Goal: Check status

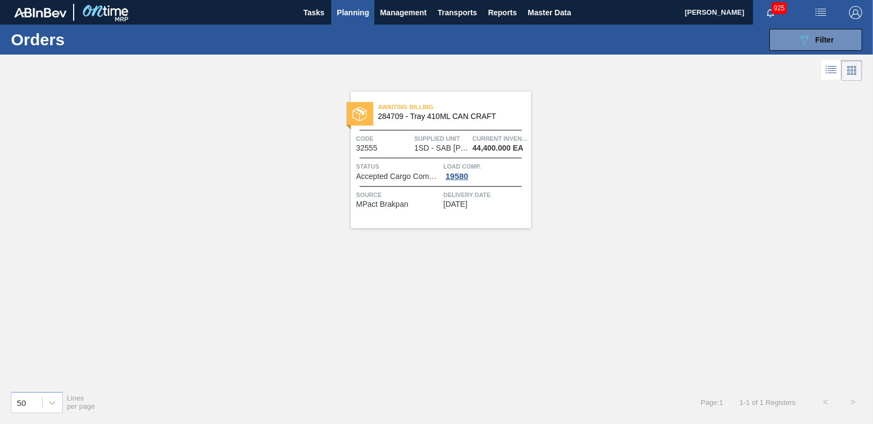
click at [349, 9] on span "Planning" at bounding box center [353, 12] width 32 height 13
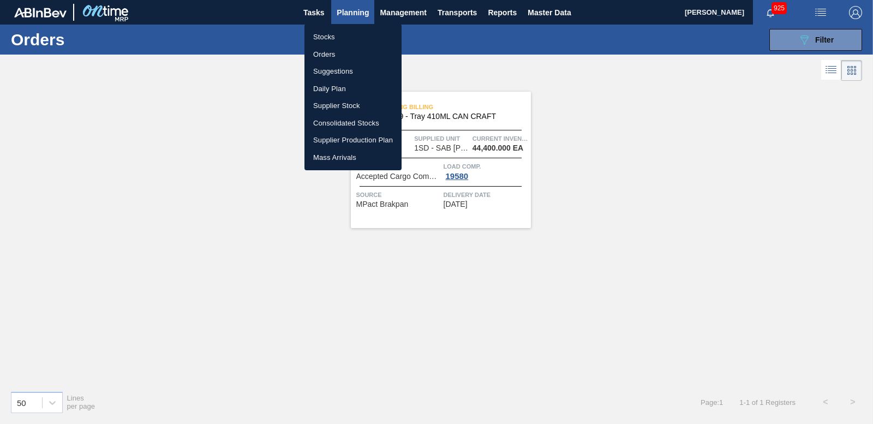
click at [551, 54] on div at bounding box center [436, 212] width 873 height 424
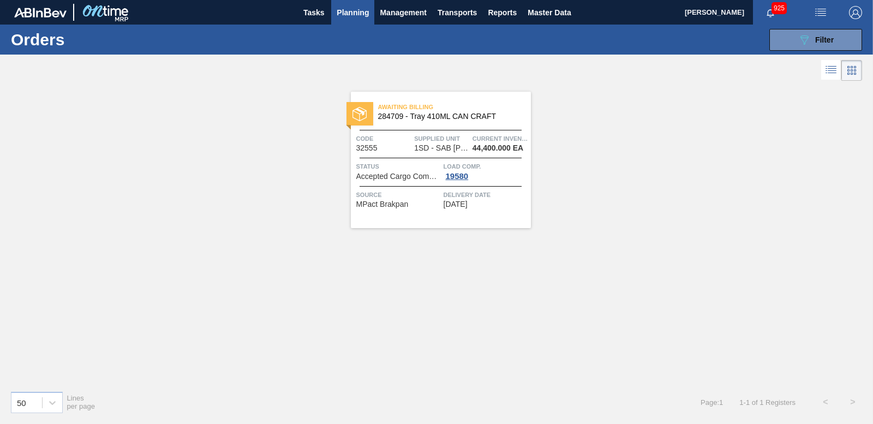
click at [355, 16] on span "Planning" at bounding box center [353, 12] width 32 height 13
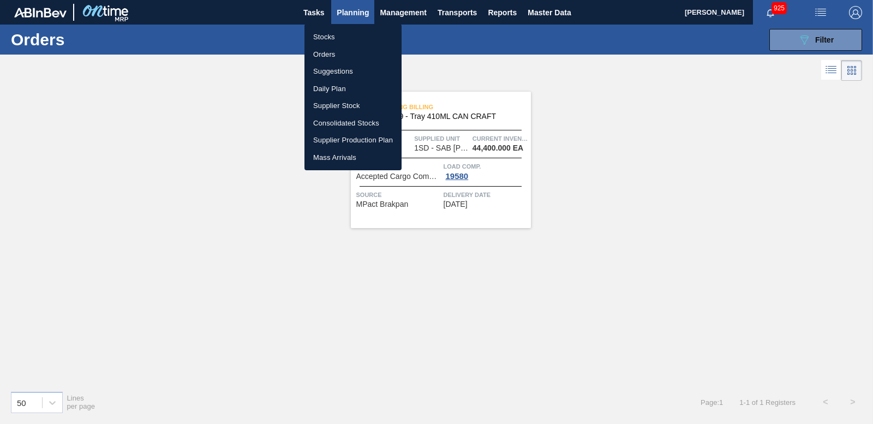
drag, startPoint x: 743, startPoint y: 101, endPoint x: 764, endPoint y: 58, distance: 48.1
click at [742, 100] on div at bounding box center [436, 212] width 873 height 424
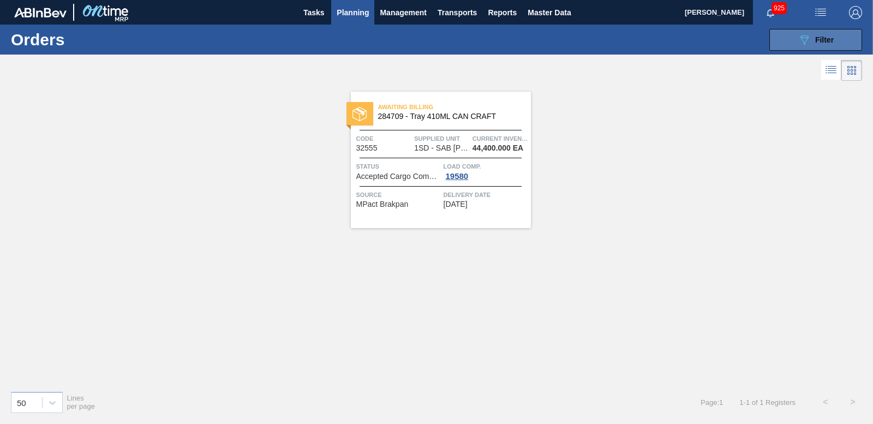
click at [783, 41] on button "089F7B8B-B2A5-4AFE-B5C0-19BA573D28AC Filter" at bounding box center [815, 40] width 93 height 22
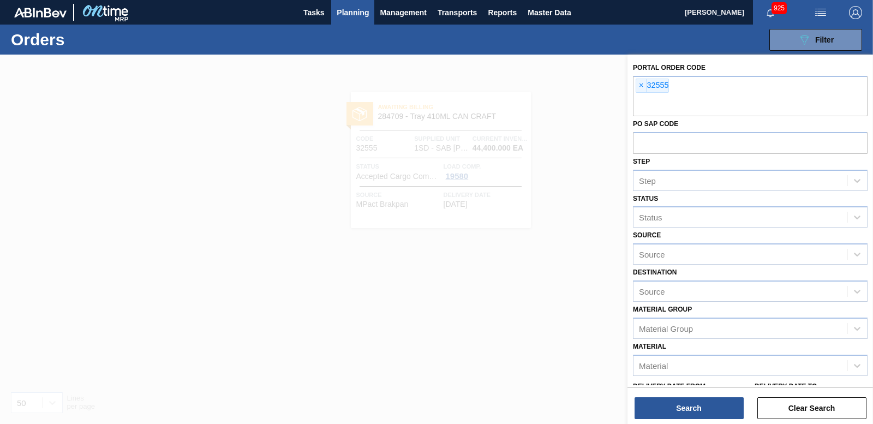
drag, startPoint x: 644, startPoint y: 86, endPoint x: 595, endPoint y: 85, distance: 48.5
click at [642, 86] on span "×" at bounding box center [641, 85] width 10 height 13
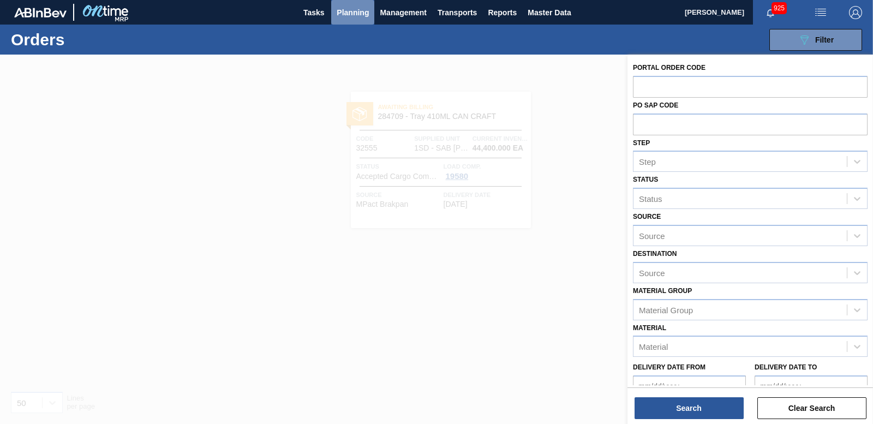
click at [348, 6] on span "Planning" at bounding box center [353, 12] width 32 height 13
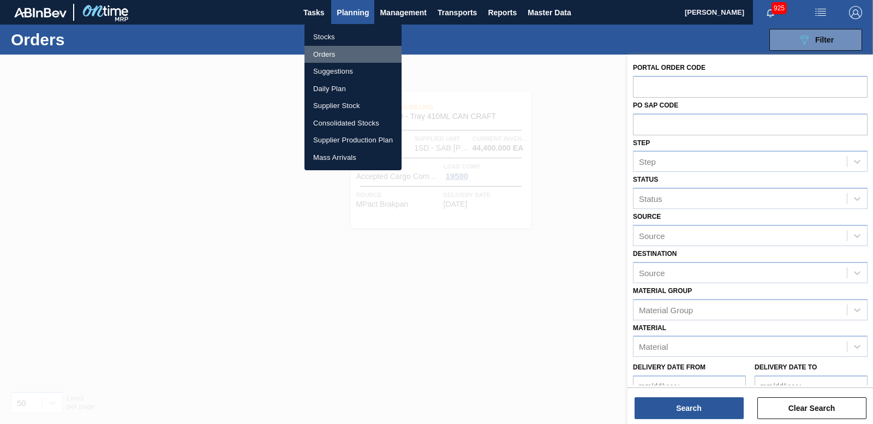
click at [319, 58] on li "Orders" at bounding box center [352, 54] width 97 height 17
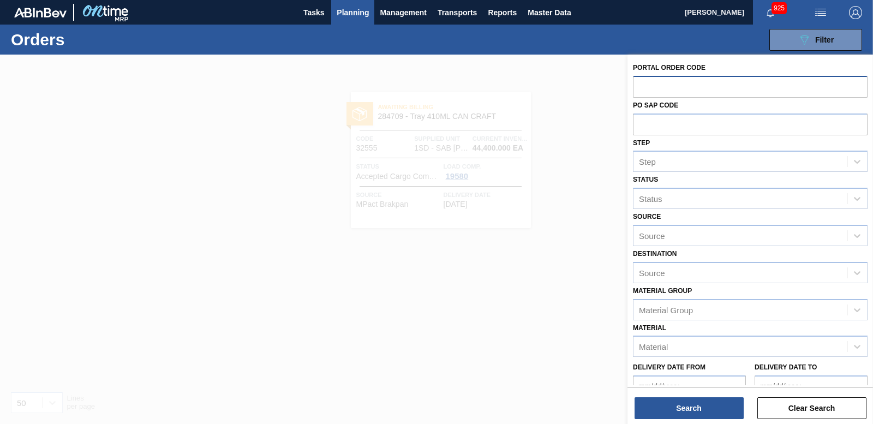
click at [664, 86] on input "text" at bounding box center [750, 86] width 235 height 21
paste input "30200"
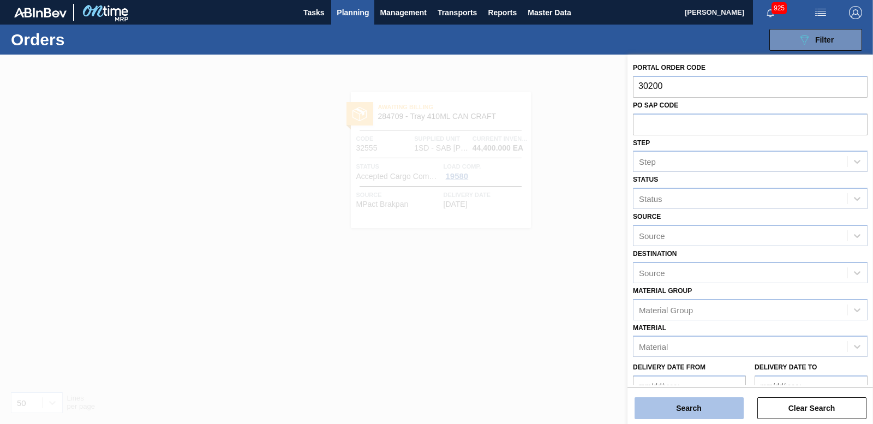
type input "30200"
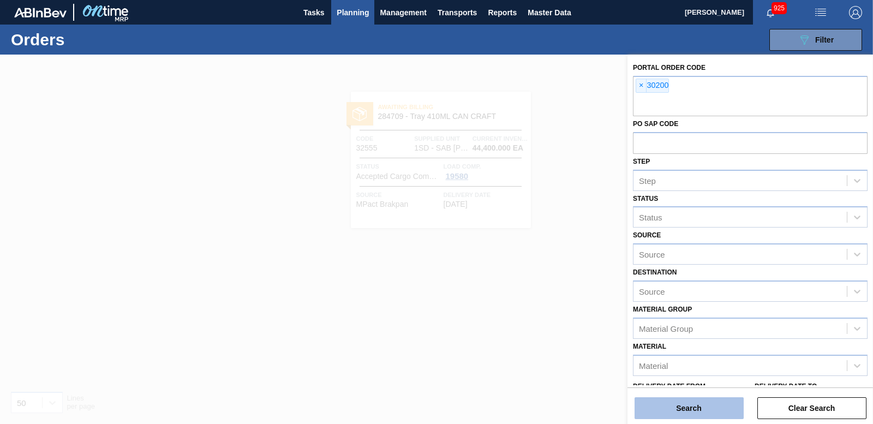
click at [696, 405] on button "Search" at bounding box center [688, 408] width 109 height 22
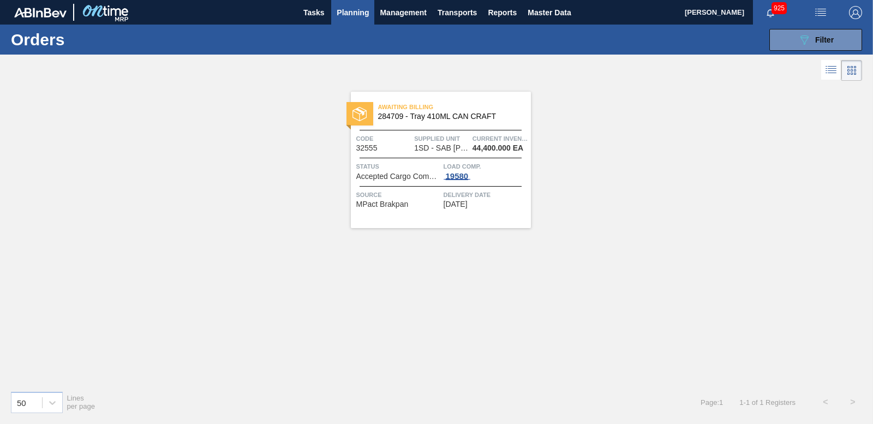
click at [461, 178] on div "19580" at bounding box center [456, 176] width 27 height 9
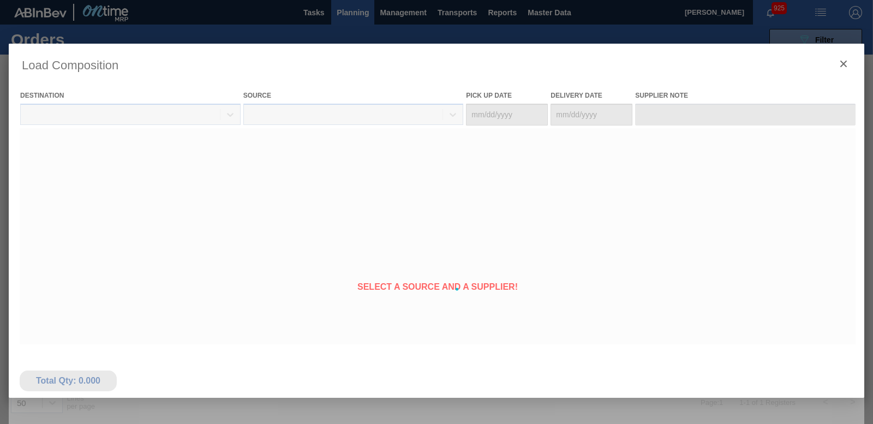
type Date "[DATE]"
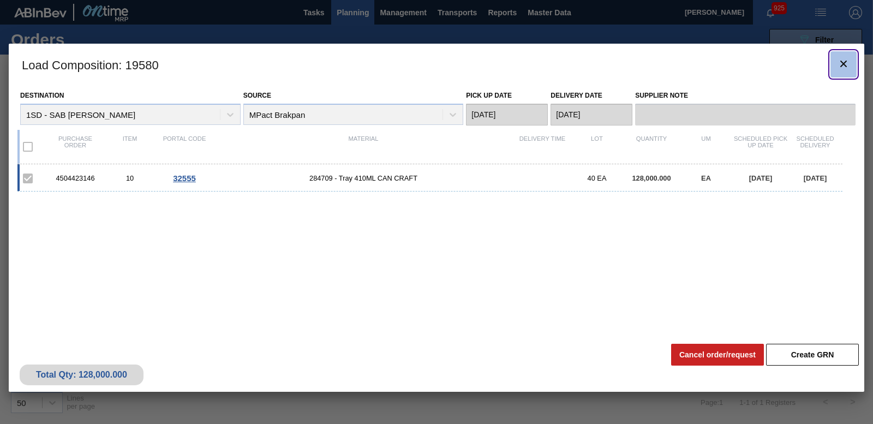
click at [846, 63] on icon "botão de ícone" at bounding box center [843, 63] width 13 height 13
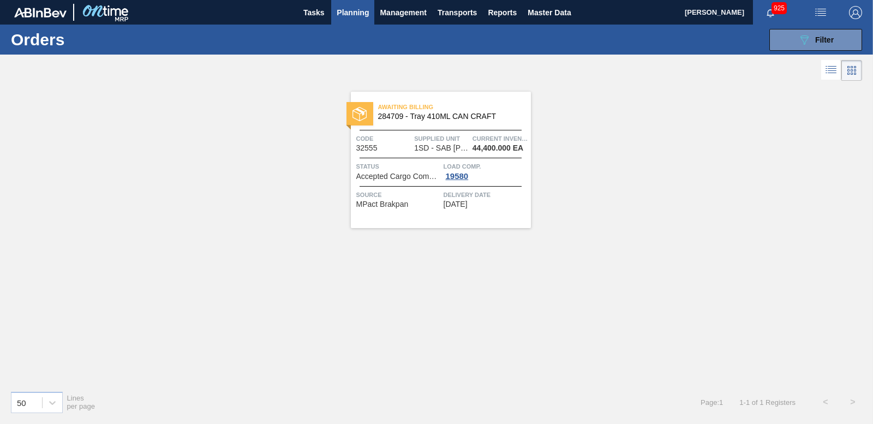
drag, startPoint x: 466, startPoint y: 184, endPoint x: 638, endPoint y: 150, distance: 175.1
click at [638, 150] on div "Awaiting Billing 284709 - Tray 410ML CAN CRAFT Code 32555 Supplied Unit 1SD - S…" at bounding box center [436, 232] width 873 height 298
click at [352, 8] on span "Planning" at bounding box center [353, 12] width 32 height 13
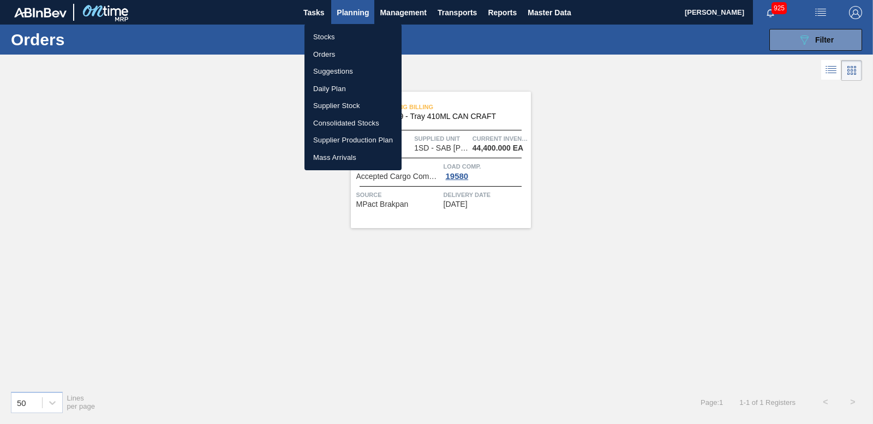
click at [326, 51] on li "Orders" at bounding box center [352, 54] width 97 height 17
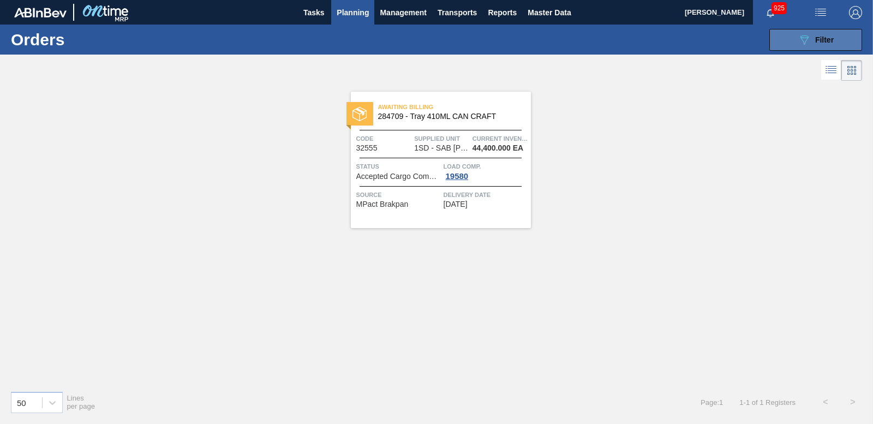
click at [831, 47] on button "089F7B8B-B2A5-4AFE-B5C0-19BA573D28AC Filter" at bounding box center [815, 40] width 93 height 22
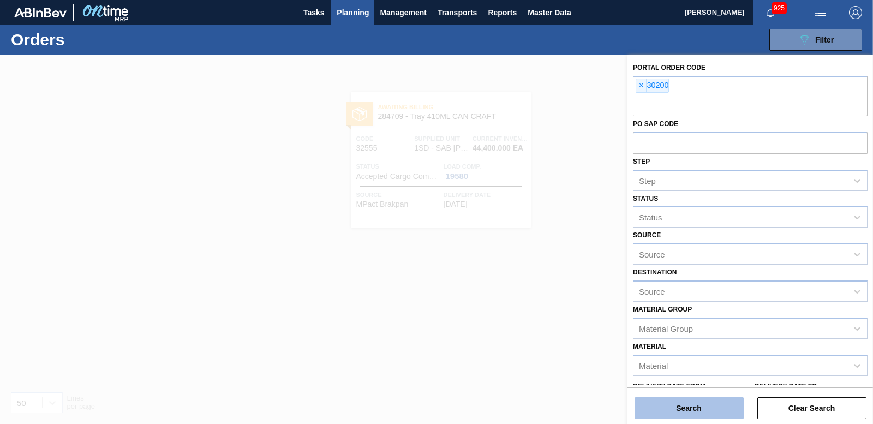
click at [704, 399] on button "Search" at bounding box center [688, 408] width 109 height 22
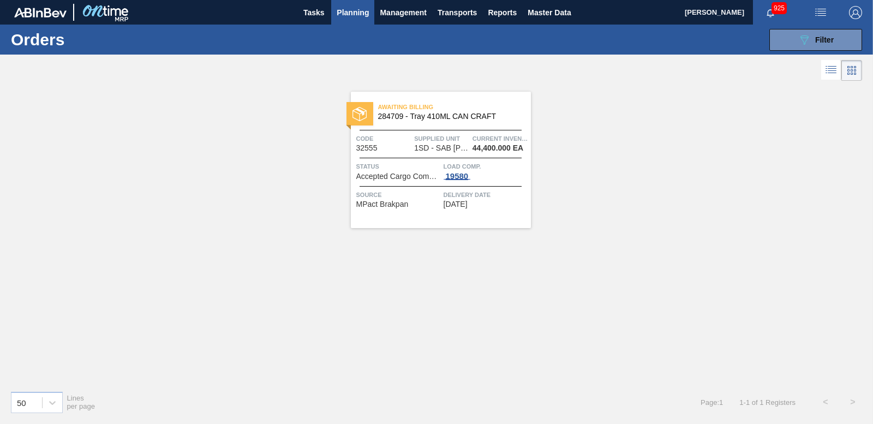
click at [454, 174] on div "19580" at bounding box center [456, 176] width 27 height 9
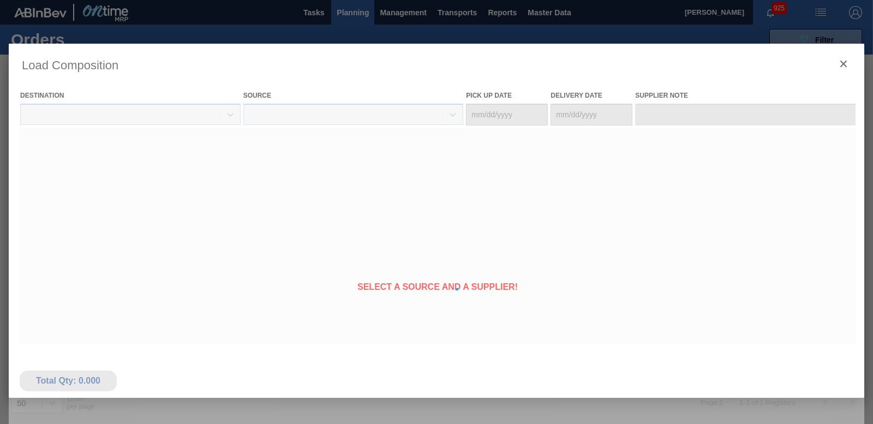
type Date "[DATE]"
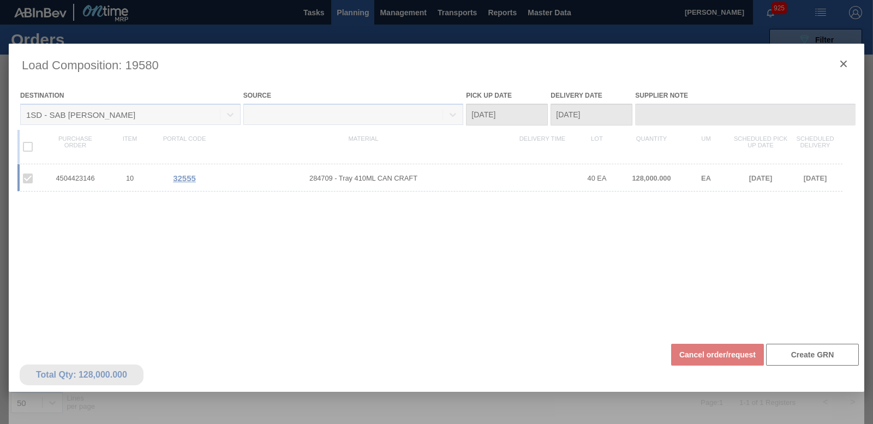
click at [844, 63] on div at bounding box center [436, 289] width 855 height 491
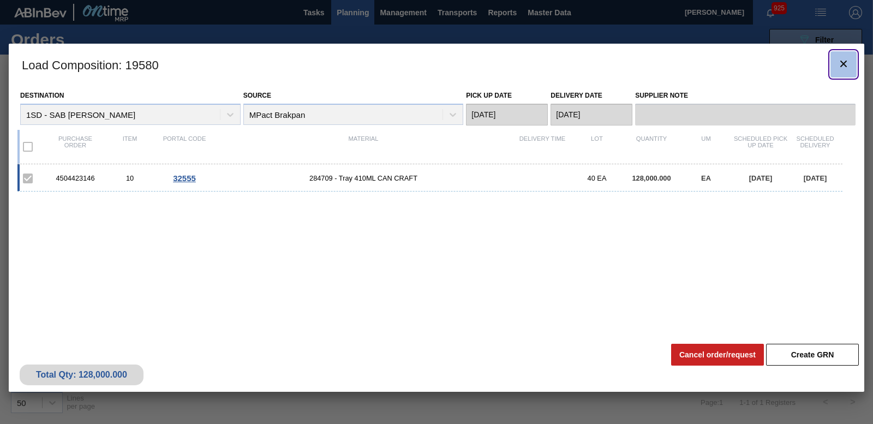
click at [842, 63] on icon "botão de ícone" at bounding box center [843, 63] width 13 height 13
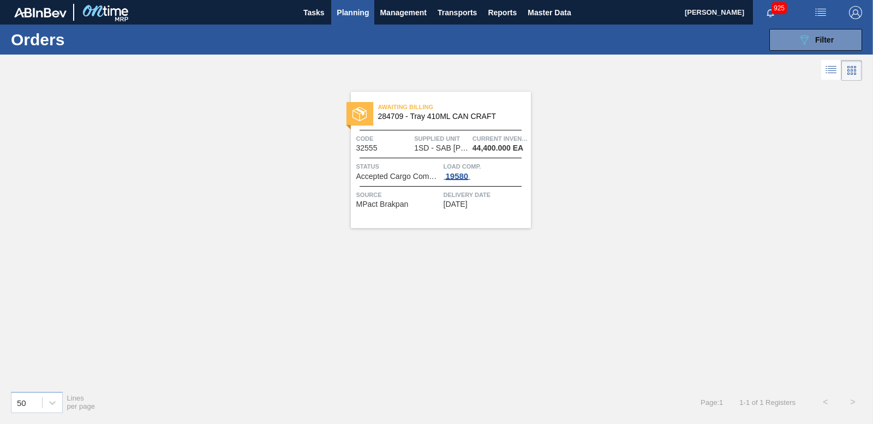
click at [454, 172] on div "19580" at bounding box center [456, 176] width 27 height 9
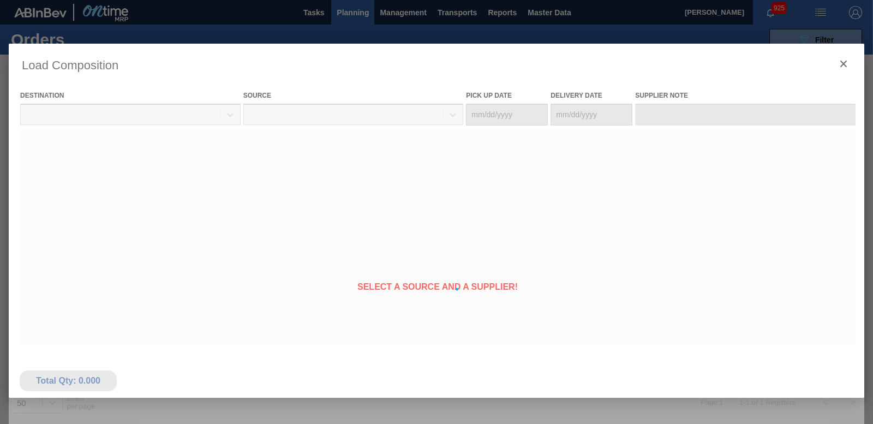
type Date "[DATE]"
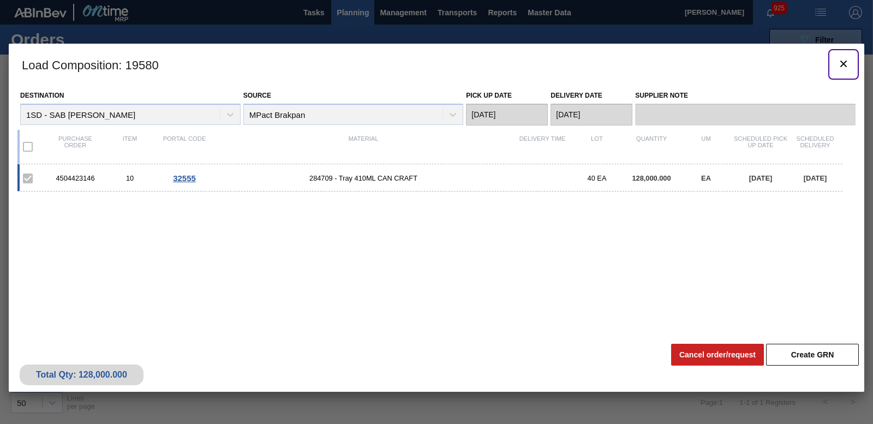
click at [845, 63] on icon "botão de ícone" at bounding box center [843, 63] width 13 height 13
